Goal: Task Accomplishment & Management: Use online tool/utility

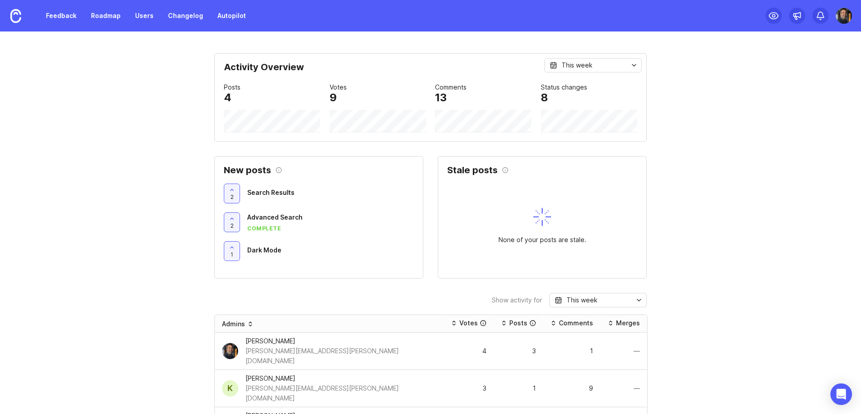
click at [848, 14] on img at bounding box center [844, 16] width 16 height 16
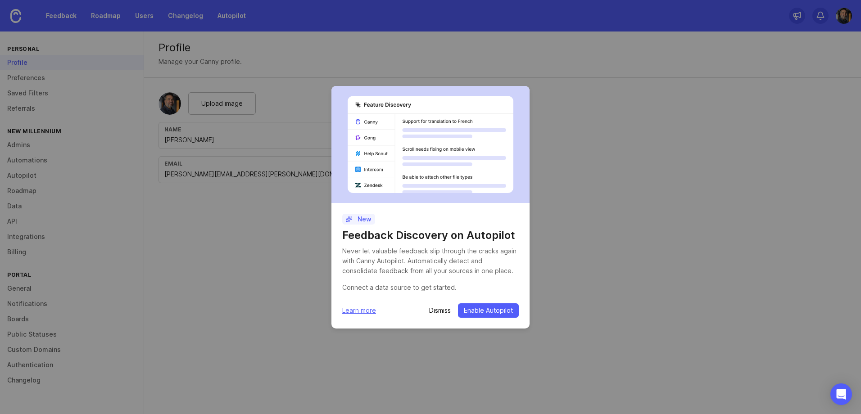
click at [426, 311] on footer "Dismiss Enable Autopilot Learn more" at bounding box center [430, 311] width 177 height 14
click at [435, 308] on p "Dismiss" at bounding box center [440, 310] width 22 height 9
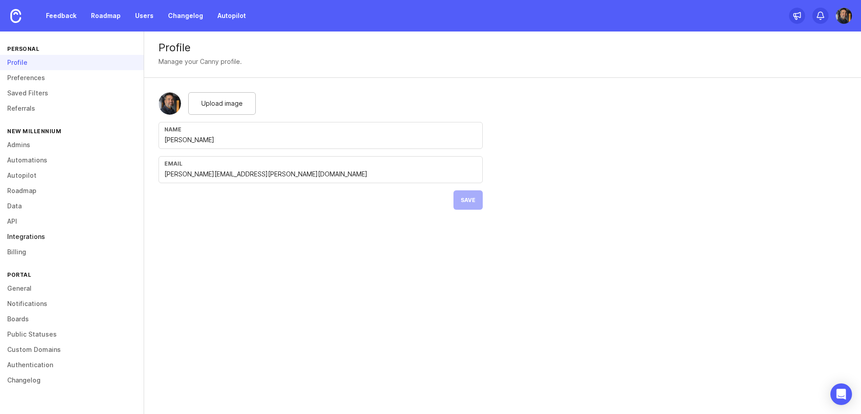
click at [22, 235] on link "Integrations" at bounding box center [72, 236] width 144 height 15
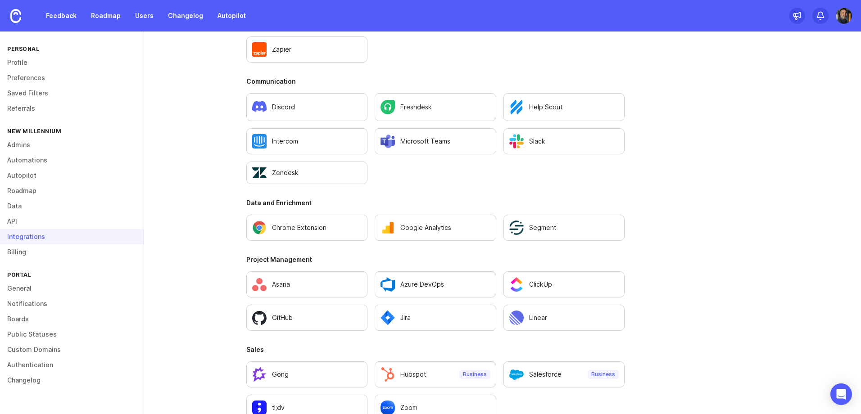
scroll to position [540, 0]
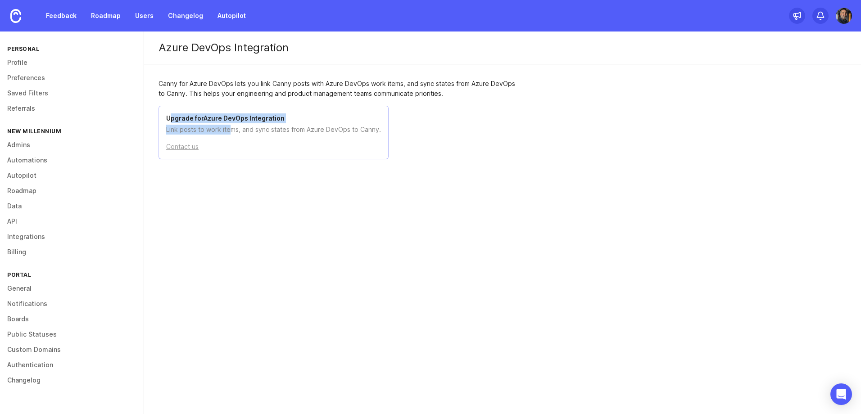
drag, startPoint x: 170, startPoint y: 118, endPoint x: 230, endPoint y: 130, distance: 61.0
click at [230, 130] on div "Upgrade for Azure DevOps Integration Link posts to work items, and sync states …" at bounding box center [274, 133] width 230 height 54
drag, startPoint x: 230, startPoint y: 130, endPoint x: 180, endPoint y: 83, distance: 68.5
click at [181, 83] on div "Canny for Azure DevOps lets you link Canny posts with Azure DevOps work items, …" at bounding box center [339, 89] width 360 height 20
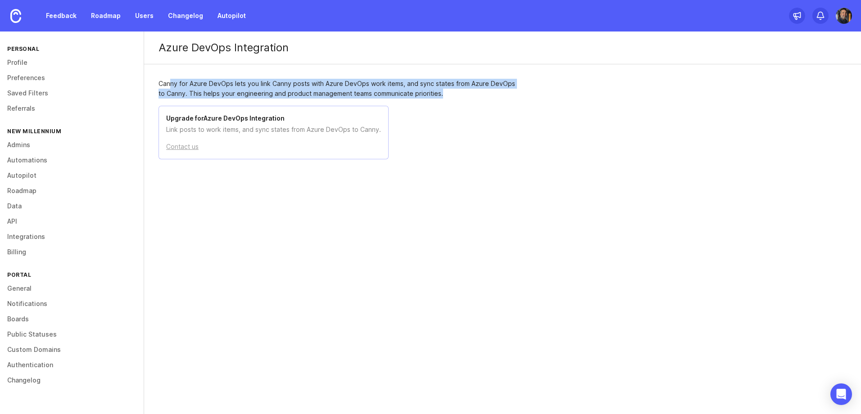
drag, startPoint x: 476, startPoint y: 96, endPoint x: 450, endPoint y: 100, distance: 25.5
click at [450, 100] on div "Canny for Azure DevOps lets you link Canny posts with Azure DevOps work items, …" at bounding box center [338, 118] width 389 height 109
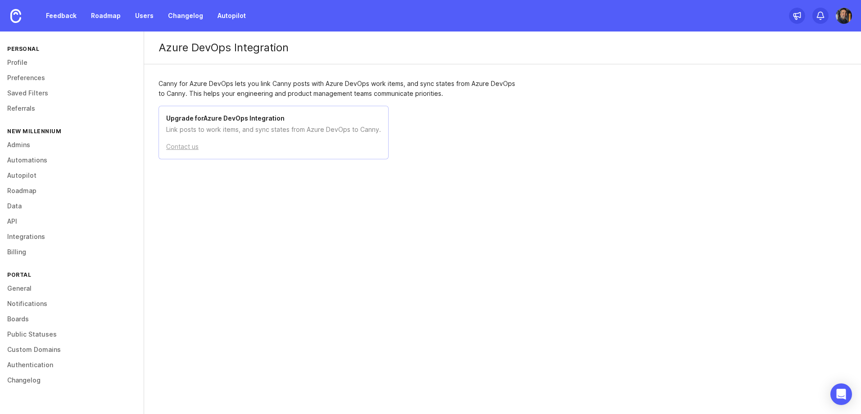
click at [457, 96] on div "Canny for Azure DevOps lets you link Canny posts with Azure DevOps work items, …" at bounding box center [339, 89] width 360 height 20
drag, startPoint x: 345, startPoint y: 132, endPoint x: 224, endPoint y: 113, distance: 122.5
click at [224, 113] on div "Upgrade for Azure DevOps Integration Link posts to work items, and sync states …" at bounding box center [274, 133] width 230 height 54
click at [220, 113] on h2 "Upgrade for Azure DevOps Integration" at bounding box center [273, 118] width 215 height 10
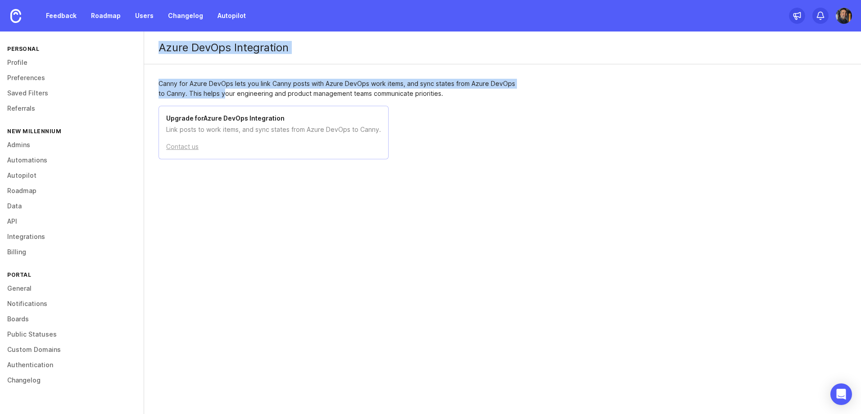
drag, startPoint x: 159, startPoint y: 49, endPoint x: 225, endPoint y: 95, distance: 80.8
click at [225, 95] on div "Azure DevOps Integration Canny for Azure DevOps lets you link Canny posts with …" at bounding box center [502, 137] width 717 height 210
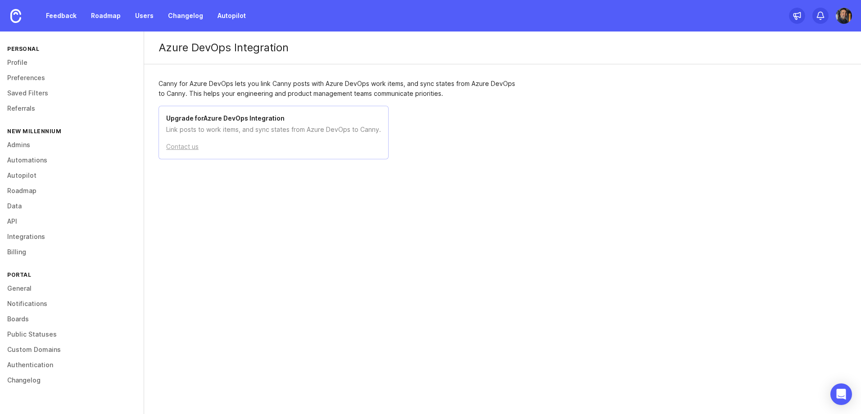
drag, startPoint x: 225, startPoint y: 95, endPoint x: 264, endPoint y: 108, distance: 41.6
click at [251, 102] on div "Canny for Azure DevOps lets you link Canny posts with Azure DevOps work items, …" at bounding box center [338, 118] width 389 height 109
